Goal: Task Accomplishment & Management: Use online tool/utility

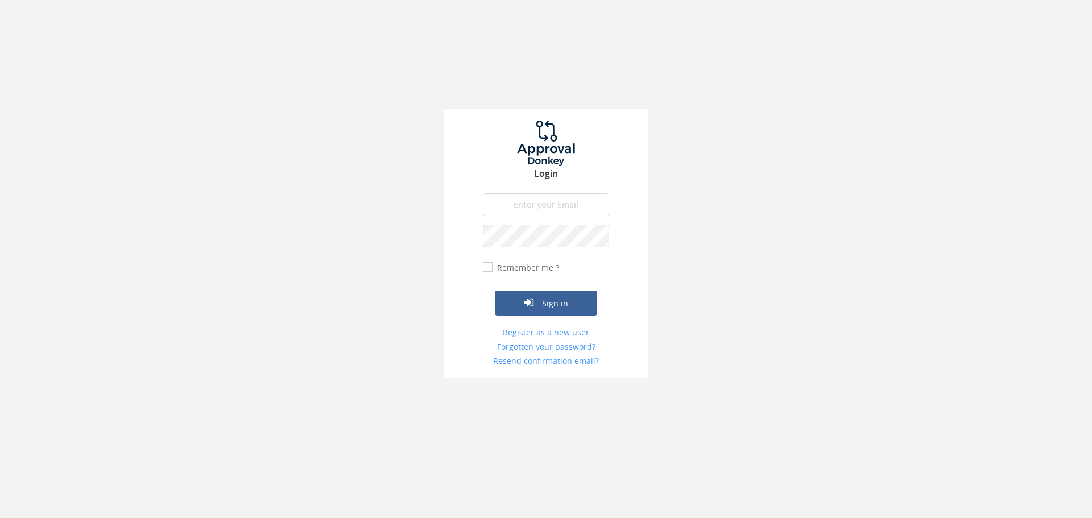
click at [541, 210] on input "email" at bounding box center [546, 204] width 126 height 23
type input "[EMAIL_ADDRESS][DOMAIN_NAME]"
click at [495, 291] on button "Sign in" at bounding box center [546, 303] width 102 height 25
click at [542, 207] on input "email" at bounding box center [546, 204] width 126 height 23
type input "[EMAIL_ADDRESS][DOMAIN_NAME]"
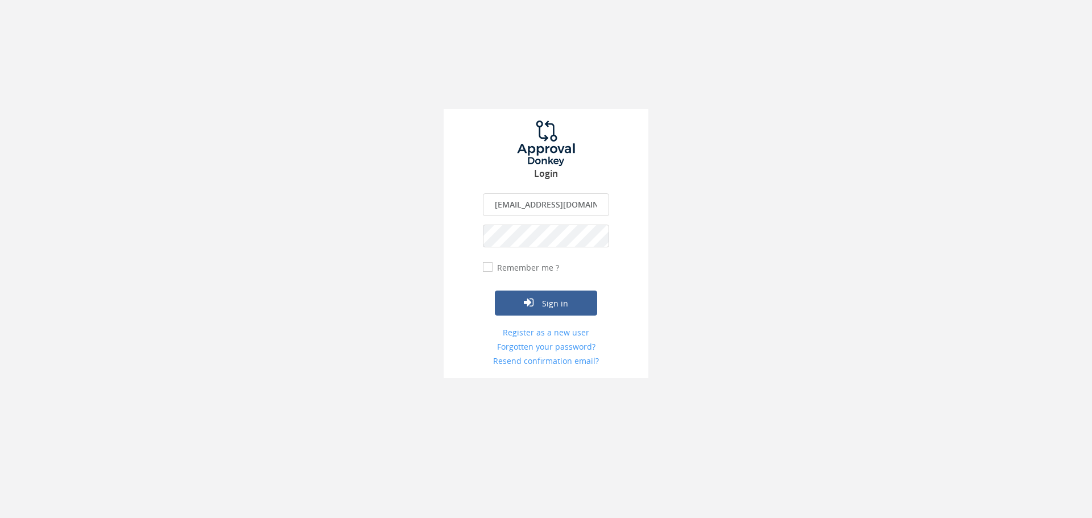
click at [495, 291] on button "Sign in" at bounding box center [546, 303] width 102 height 25
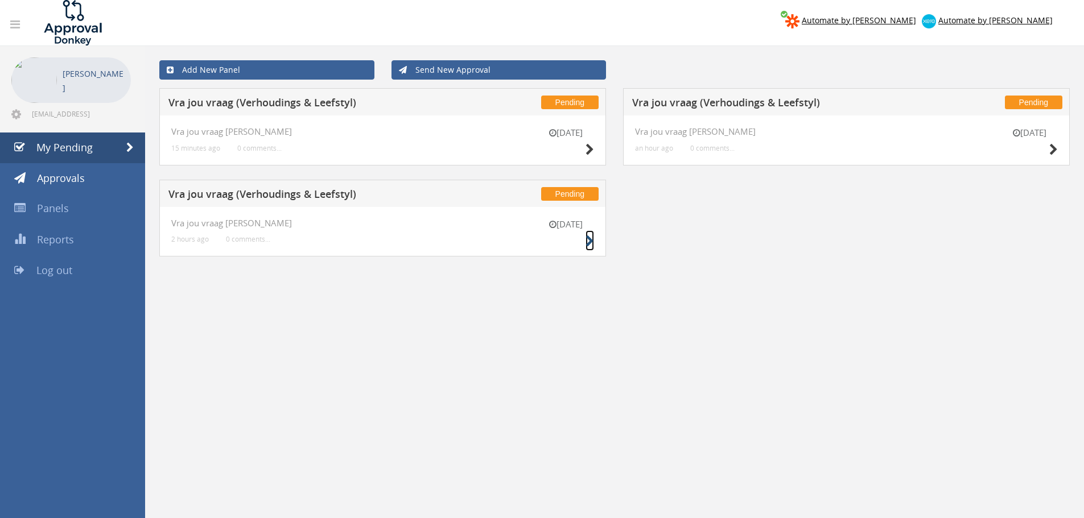
click at [591, 241] on icon at bounding box center [589, 242] width 9 height 12
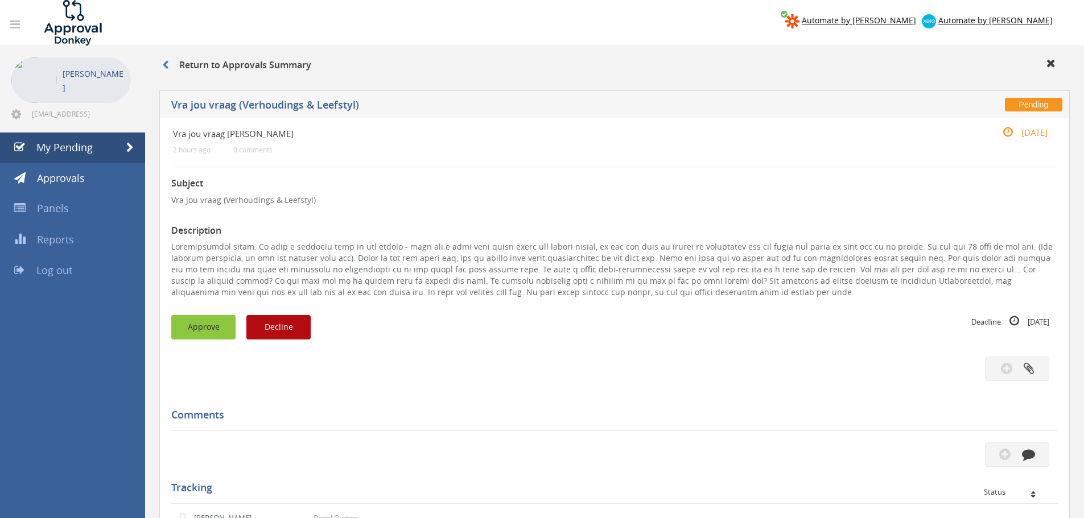
click at [211, 332] on button "Approve" at bounding box center [203, 327] width 64 height 24
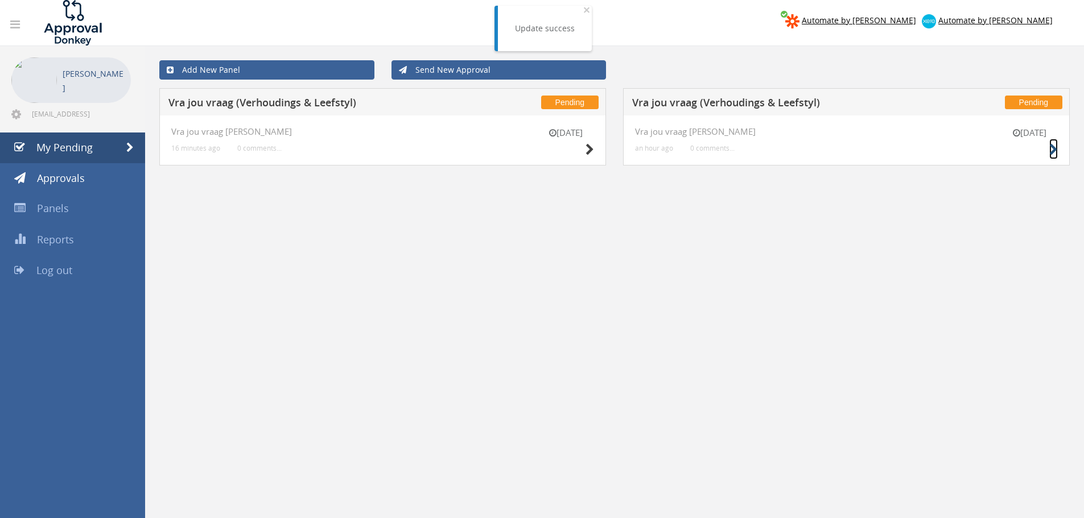
drag, startPoint x: 1054, startPoint y: 153, endPoint x: 1043, endPoint y: 152, distance: 11.4
click at [1053, 152] on icon at bounding box center [1053, 150] width 9 height 12
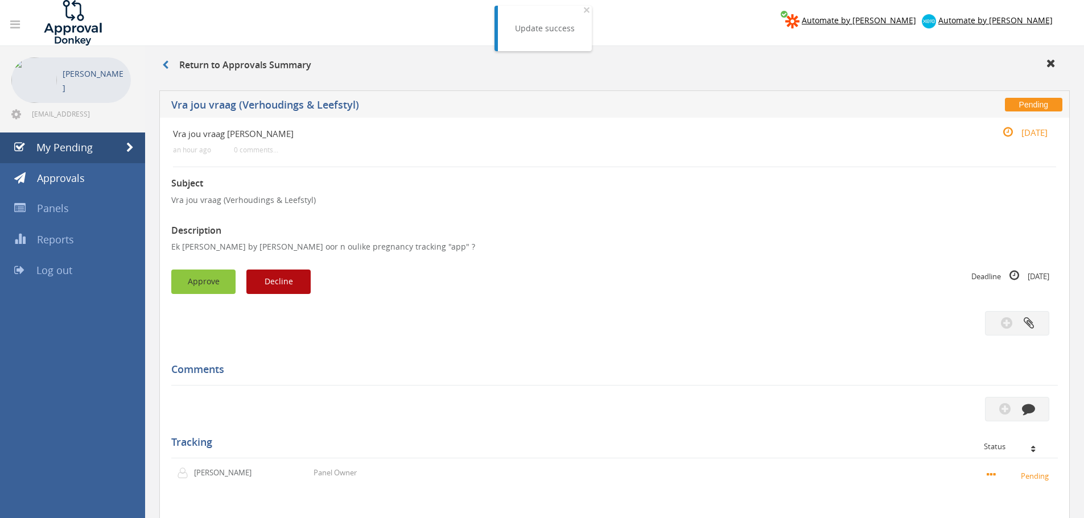
click at [214, 277] on button "Approve" at bounding box center [203, 282] width 64 height 24
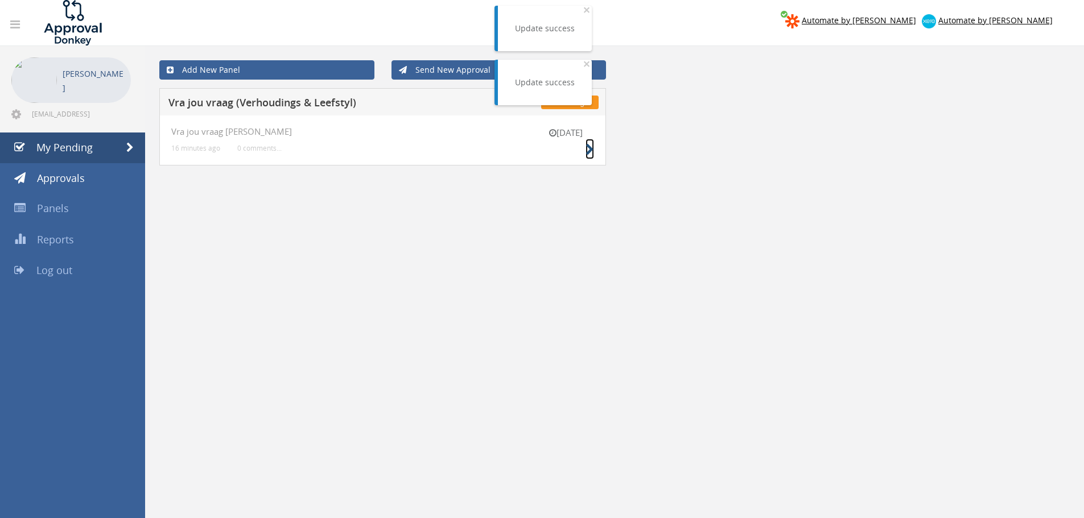
click at [593, 149] on icon at bounding box center [589, 150] width 9 height 12
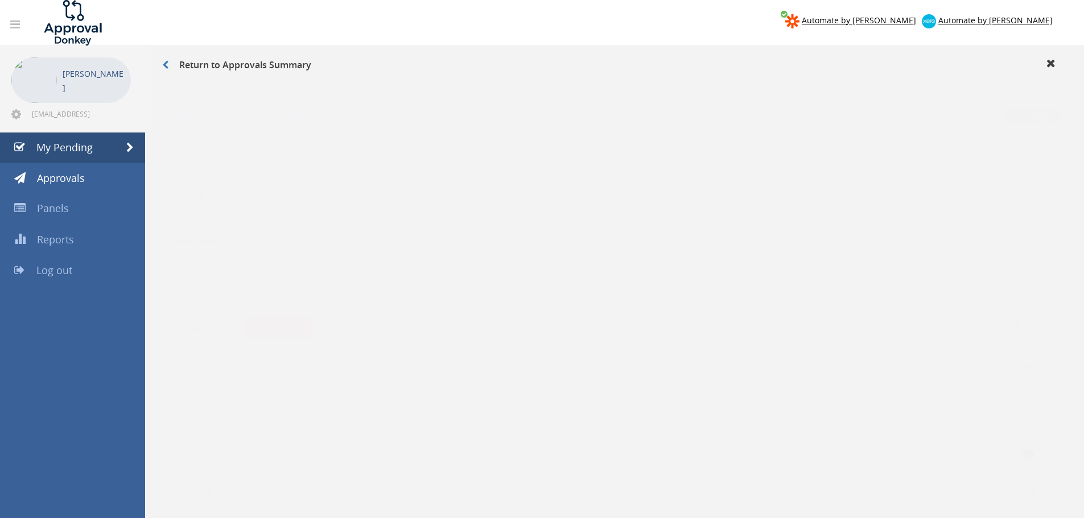
click at [197, 320] on button "Approve" at bounding box center [203, 316] width 64 height 24
